Goal: Find specific page/section: Find specific page/section

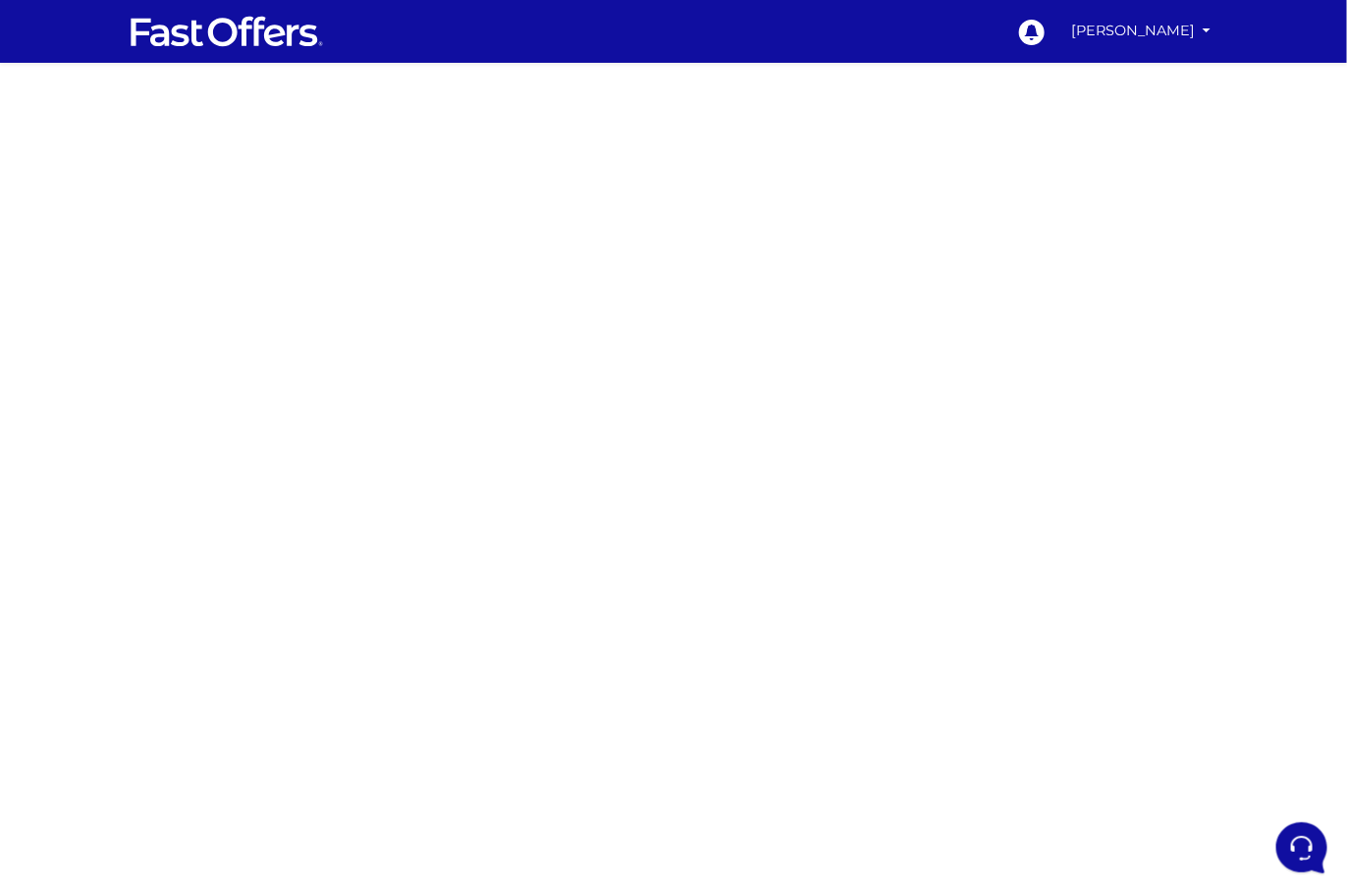
drag, startPoint x: 286, startPoint y: 337, endPoint x: 479, endPoint y: 334, distance: 193.5
click at [286, 337] on div at bounding box center [673, 577] width 1347 height 982
click at [443, 283] on div at bounding box center [673, 577] width 1347 height 982
click at [274, 224] on div at bounding box center [673, 577] width 1347 height 982
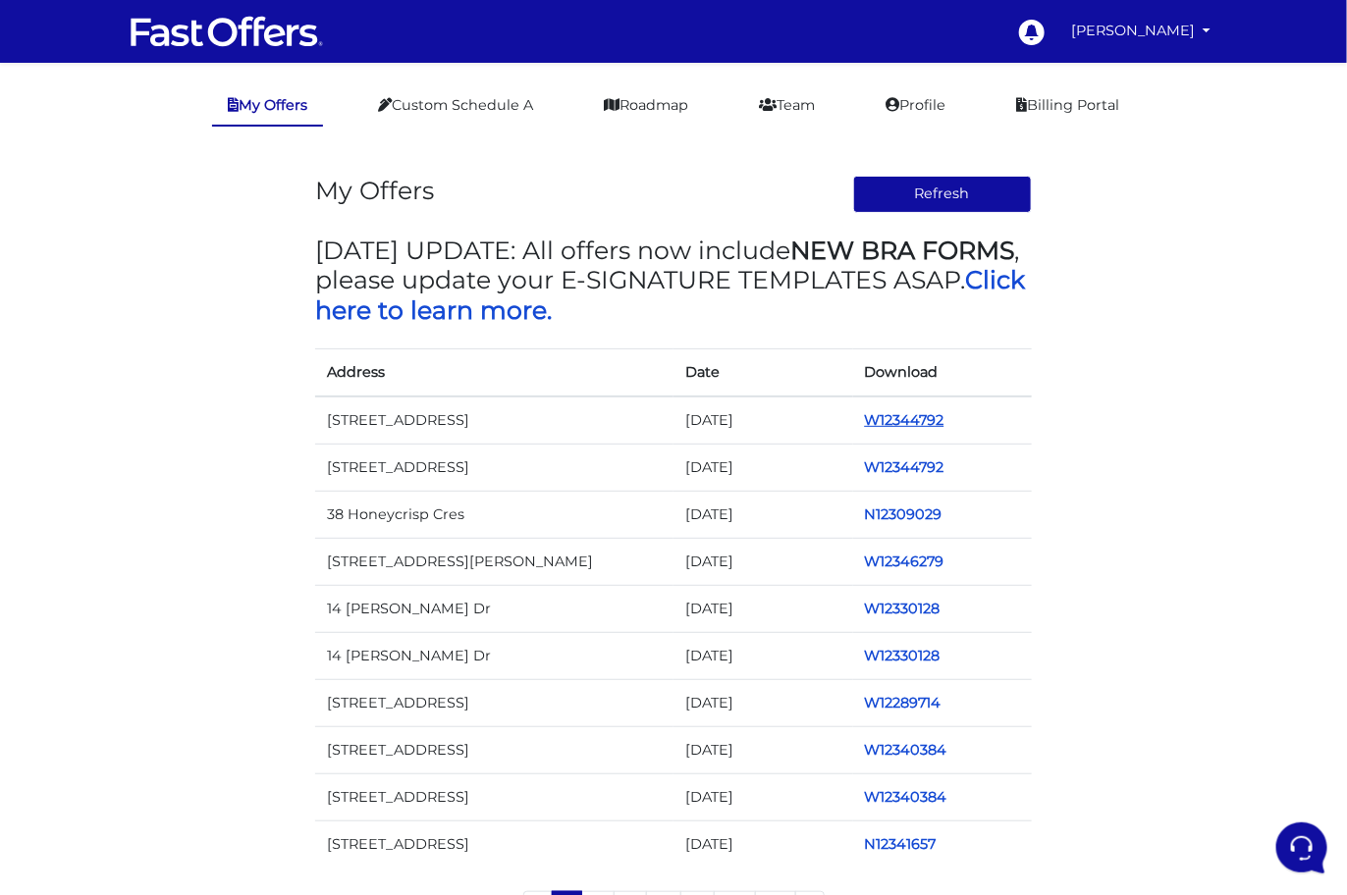
click at [926, 415] on link "W12344792" at bounding box center [905, 420] width 80 height 18
